Goal: Communication & Community: Answer question/provide support

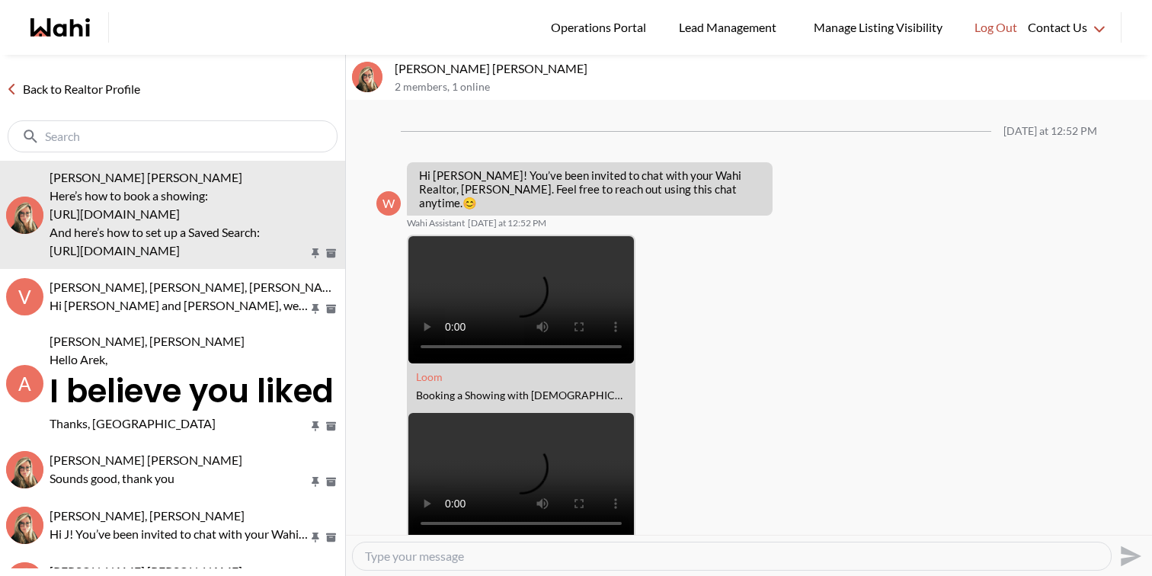
scroll to position [236, 0]
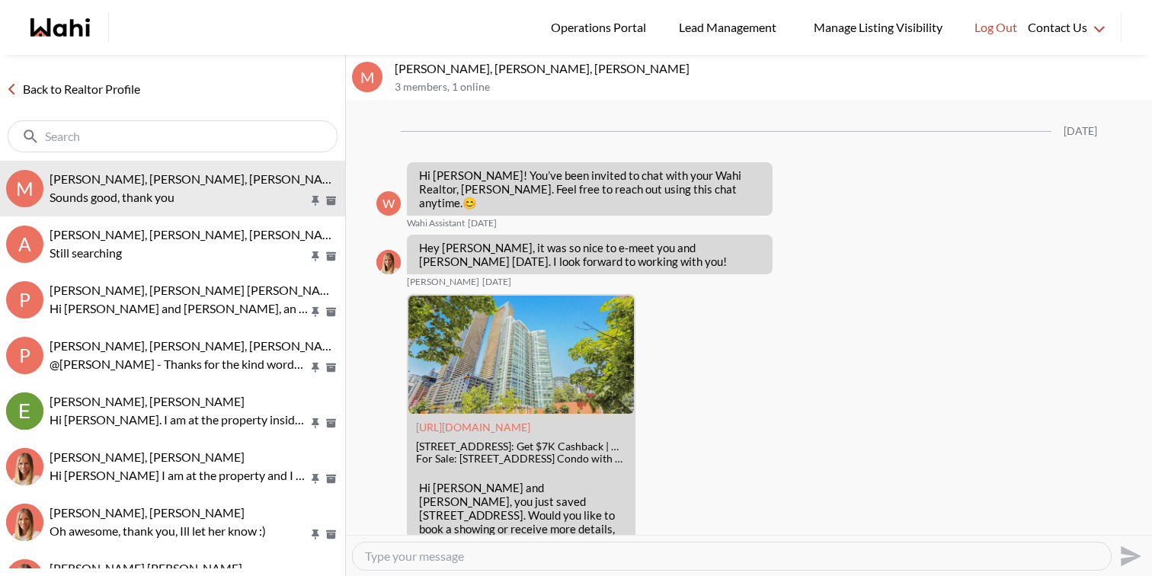
scroll to position [1810, 0]
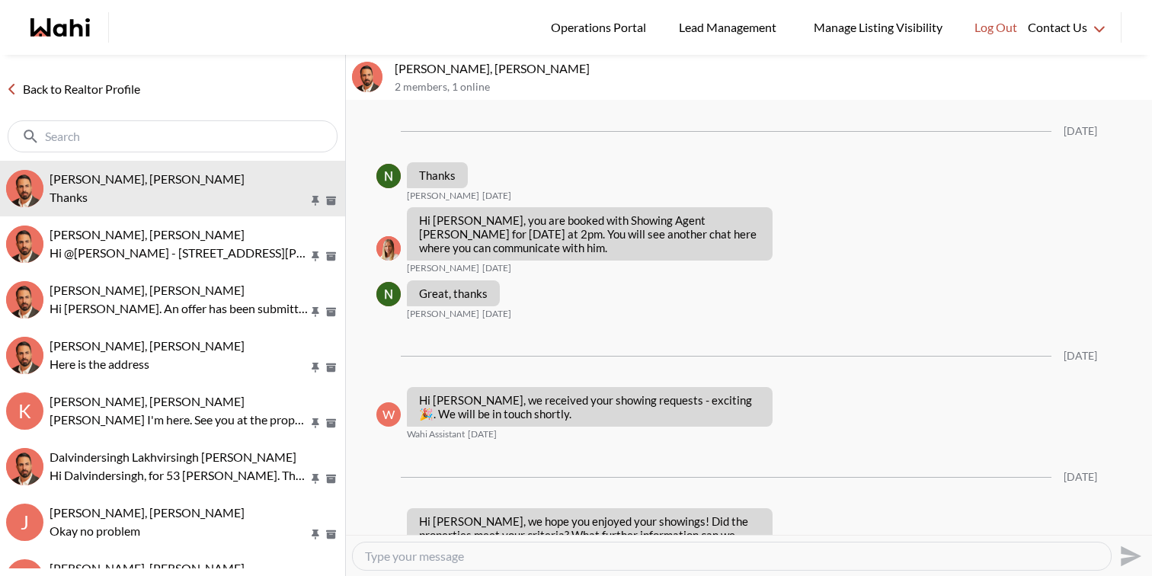
scroll to position [2302, 0]
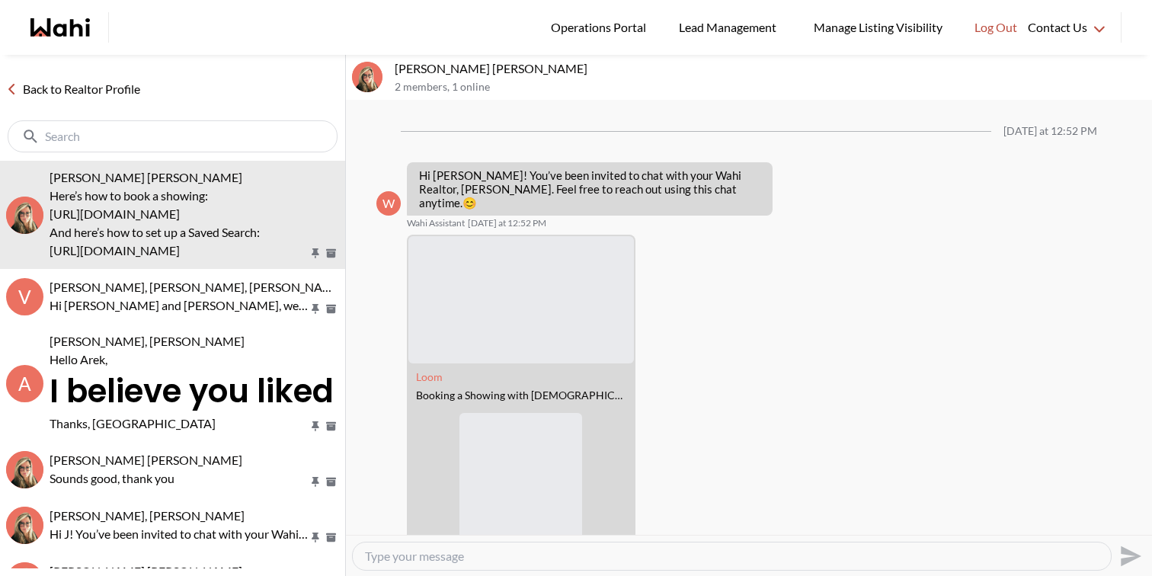
scroll to position [236, 0]
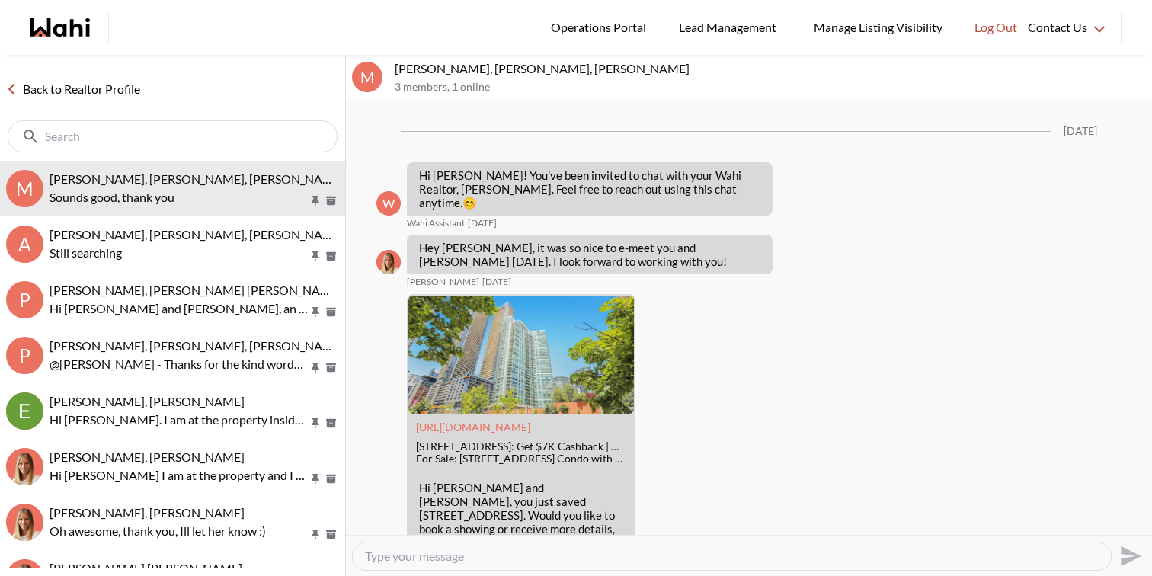
scroll to position [1810, 0]
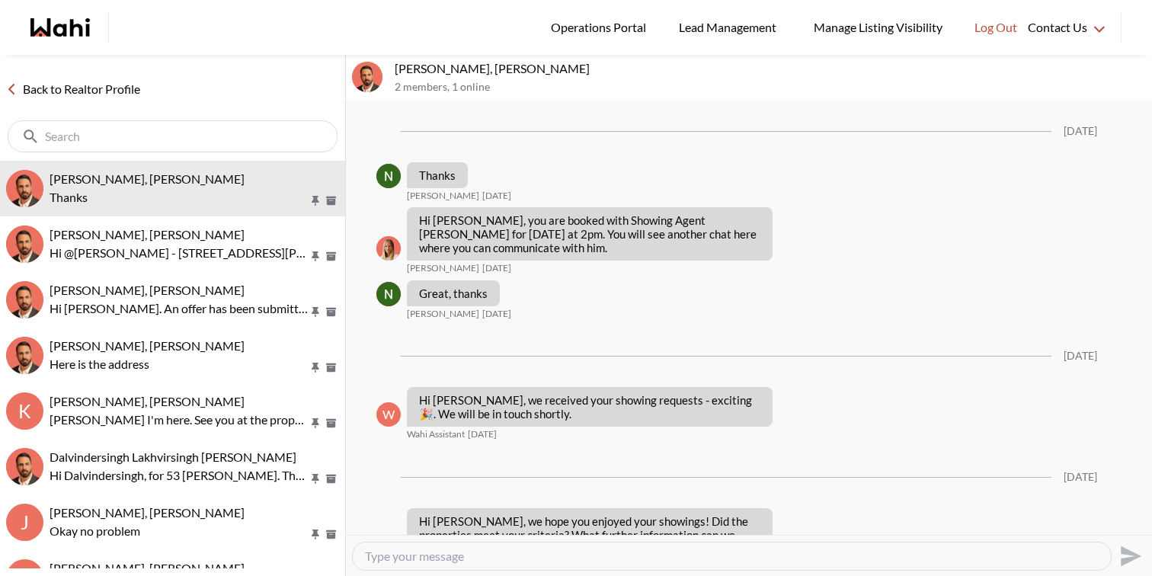
scroll to position [2302, 0]
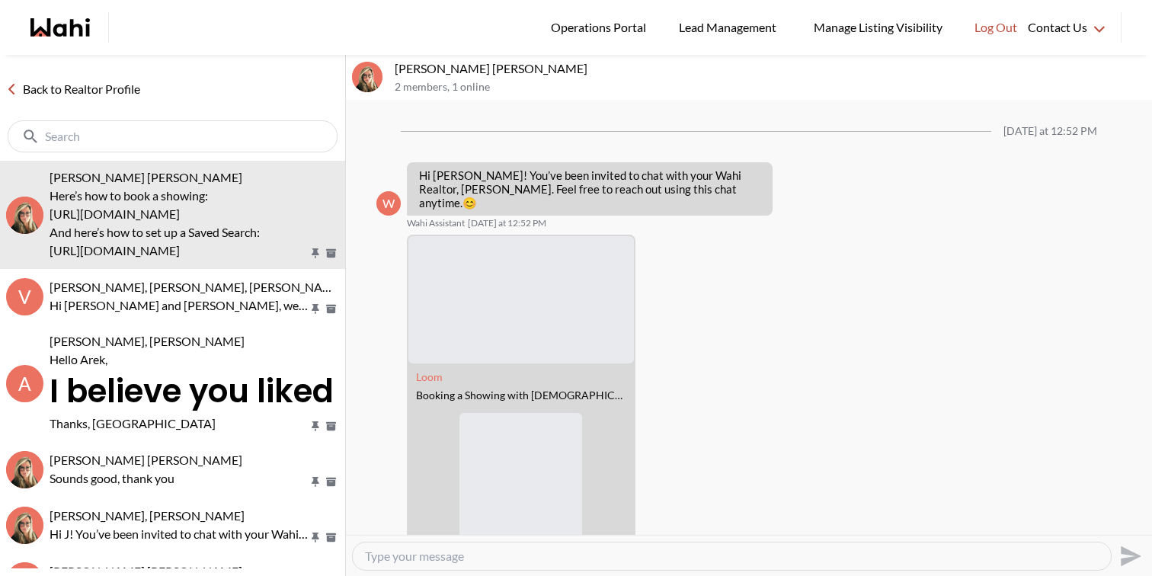
scroll to position [236, 0]
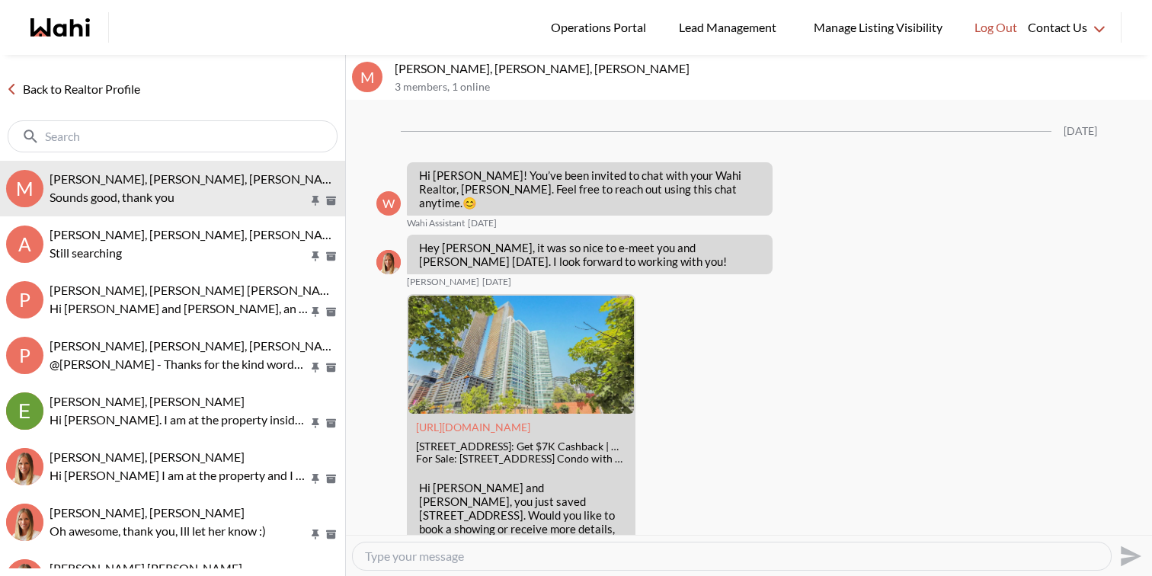
scroll to position [1810, 0]
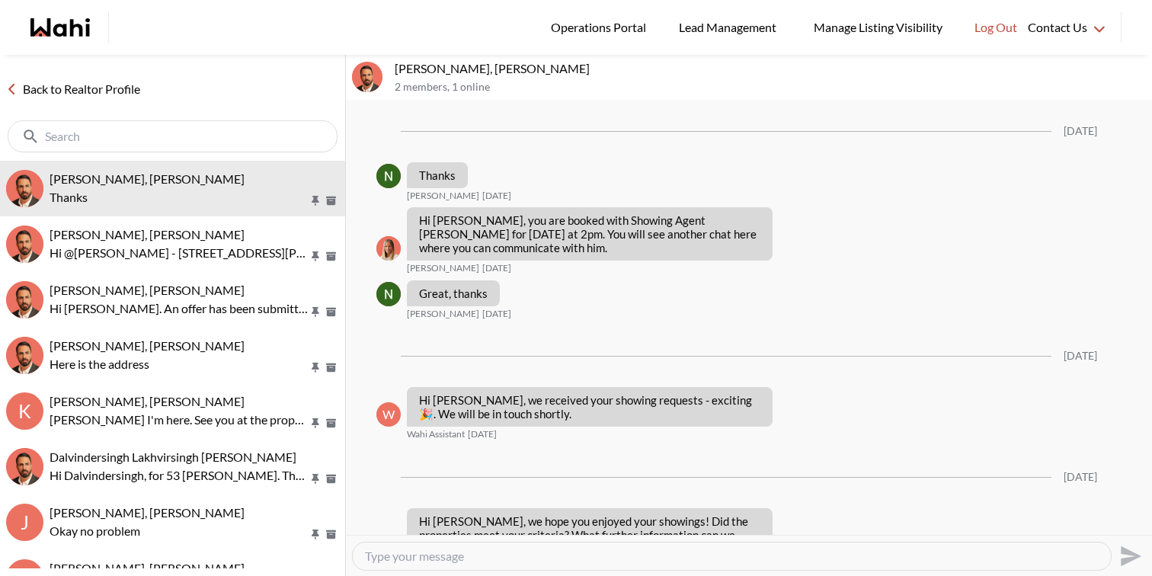
scroll to position [2302, 0]
